Goal: Task Accomplishment & Management: Use online tool/utility

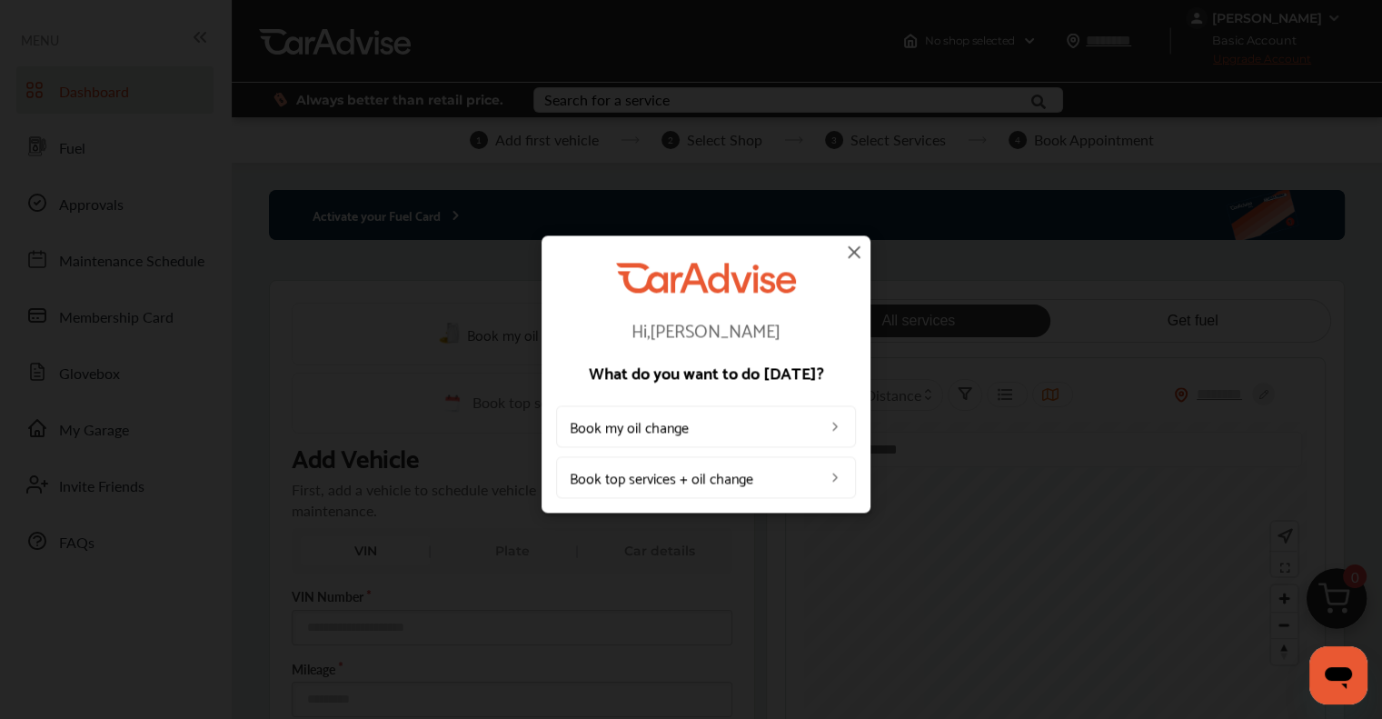
click at [706, 246] on img at bounding box center [854, 252] width 22 height 22
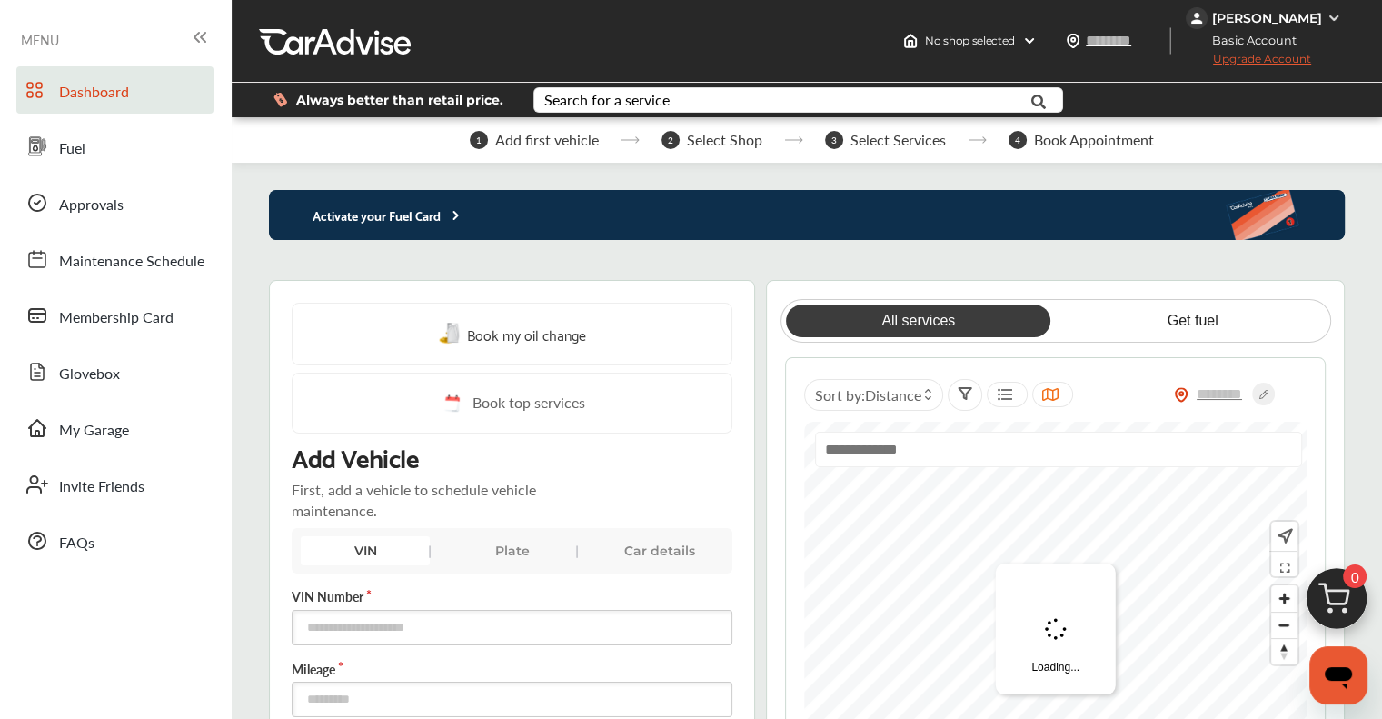
click at [346, 206] on p "Activate your Fuel Card" at bounding box center [366, 214] width 194 height 21
click at [433, 215] on p "Activate your Fuel Card" at bounding box center [366, 214] width 194 height 21
click at [412, 216] on p "Activate your Fuel Card" at bounding box center [366, 214] width 194 height 21
click at [76, 89] on span "Dashboard" at bounding box center [94, 93] width 70 height 24
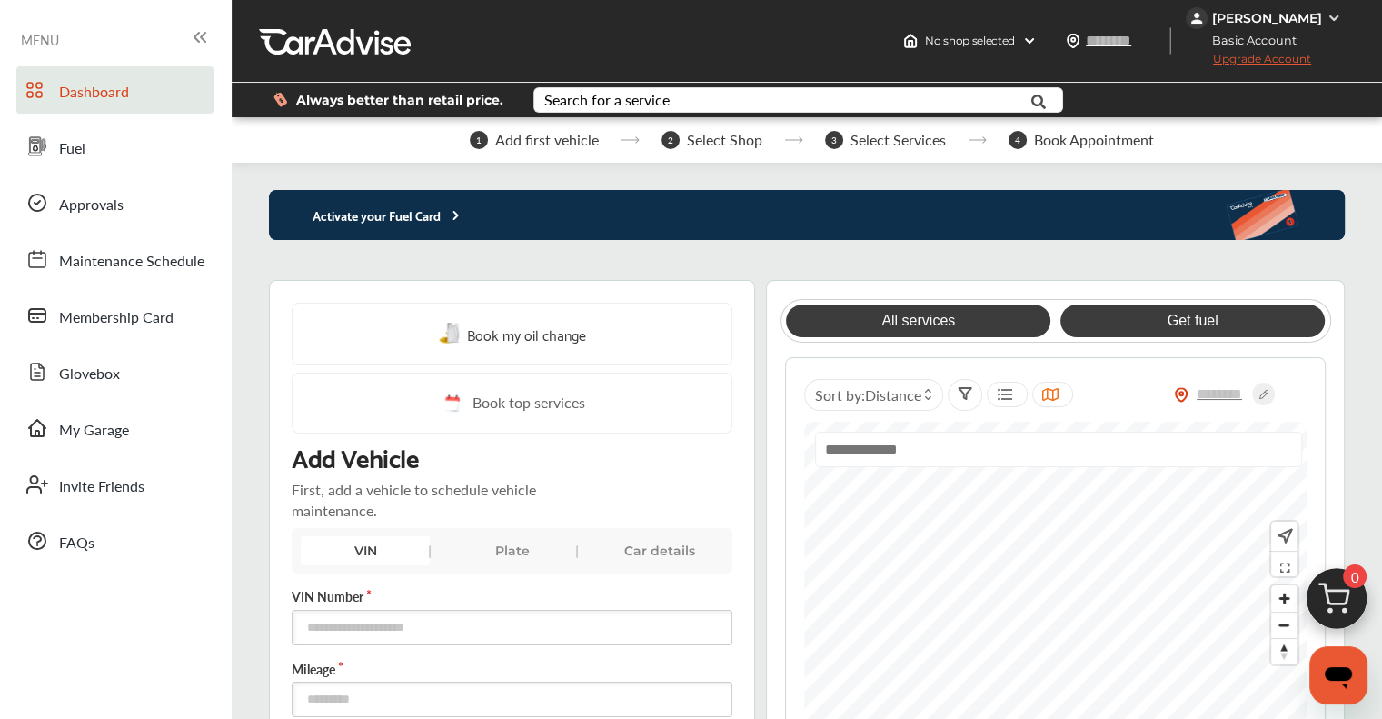
click at [706, 323] on link "Get fuel" at bounding box center [1192, 320] width 264 height 33
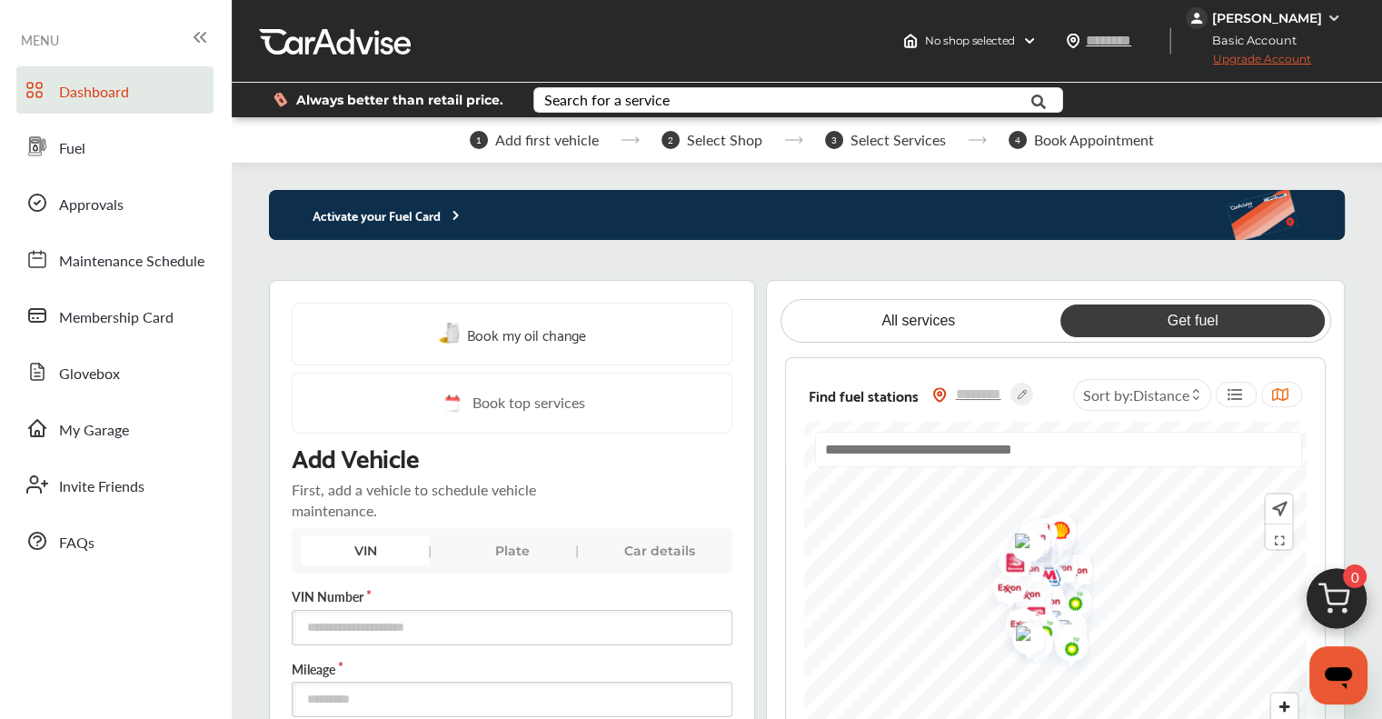
click at [433, 209] on p "Activate your Fuel Card" at bounding box center [366, 214] width 194 height 21
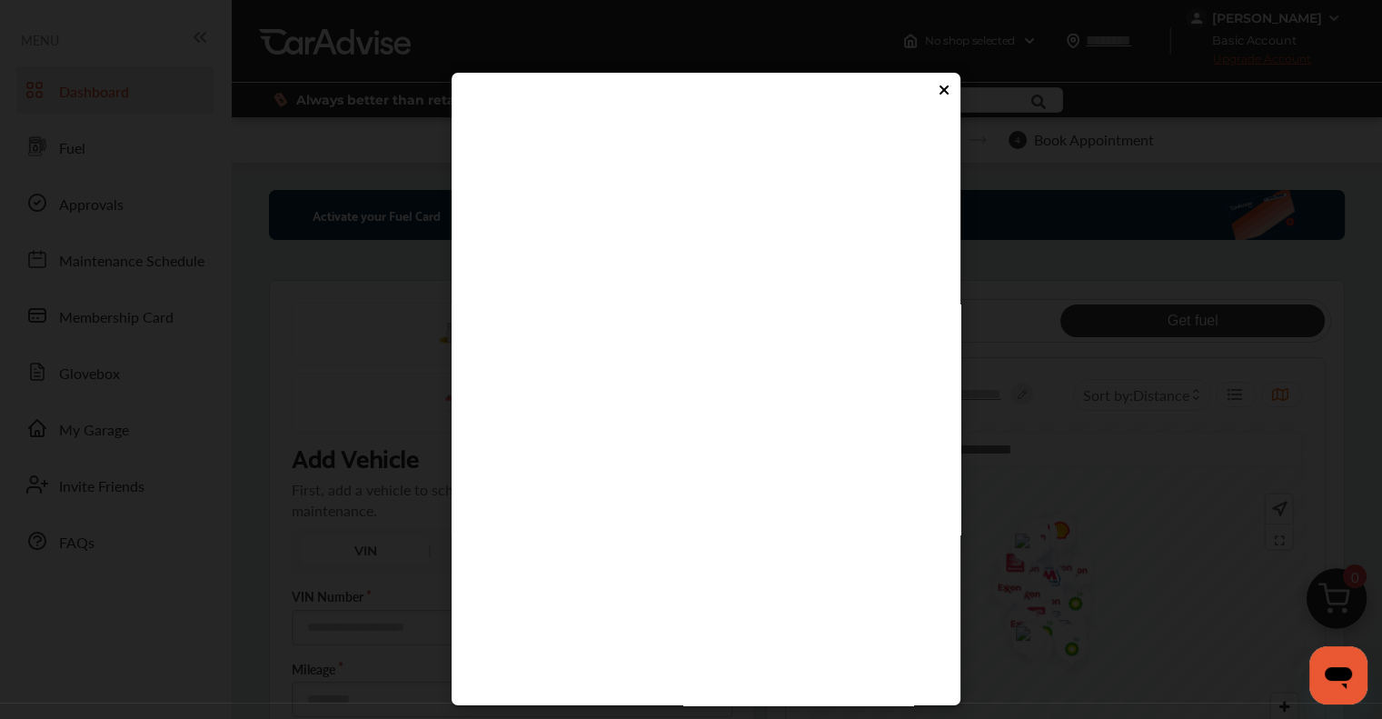
click at [613, 451] on flutter-view at bounding box center [699, 392] width 459 height 545
type input "****"
click at [592, 501] on flutter-view "****" at bounding box center [699, 392] width 459 height 545
click at [706, 94] on icon at bounding box center [944, 89] width 15 height 15
